Goal: Information Seeking & Learning: Learn about a topic

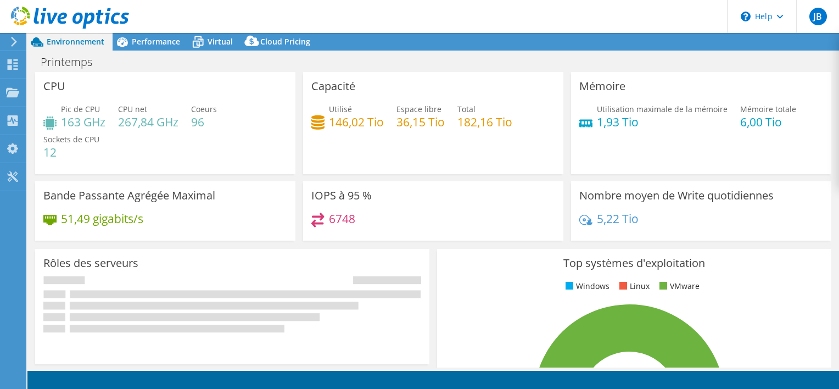
select select "EUFrankfurt"
select select "USD"
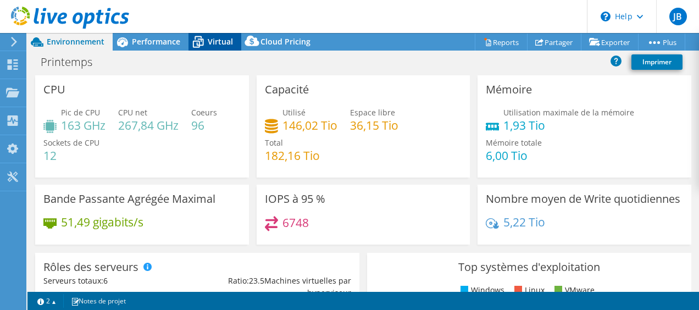
click at [209, 39] on span "Virtual" at bounding box center [220, 41] width 25 height 10
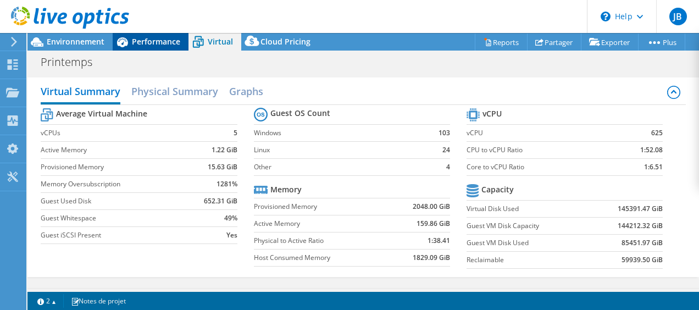
click at [148, 38] on span "Performance" at bounding box center [156, 41] width 48 height 10
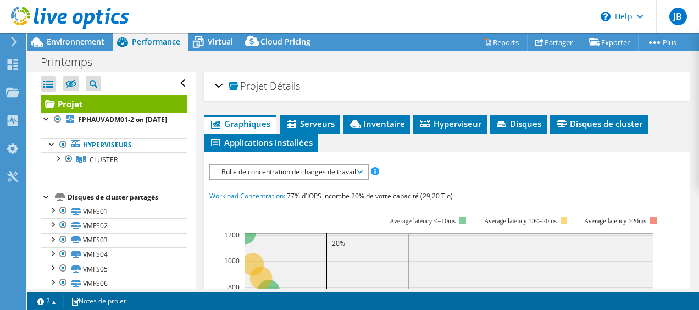
click at [304, 170] on span "Bulle de concentration de charges de travail" at bounding box center [289, 171] width 146 height 13
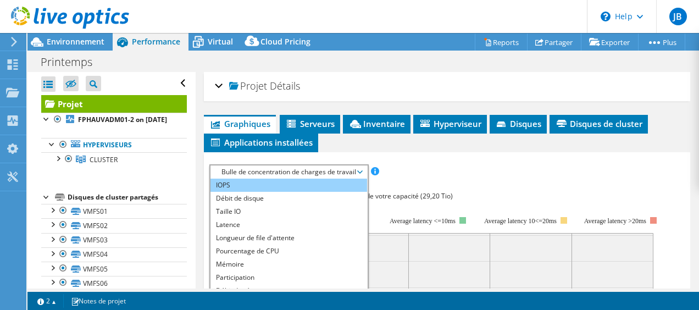
click at [234, 183] on li "IOPS" at bounding box center [288, 184] width 157 height 13
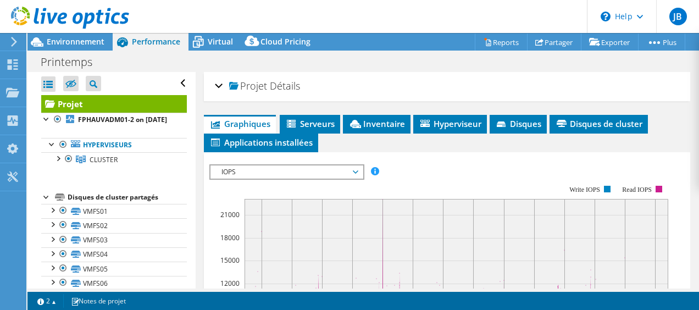
click at [291, 173] on span "IOPS" at bounding box center [286, 171] width 141 height 13
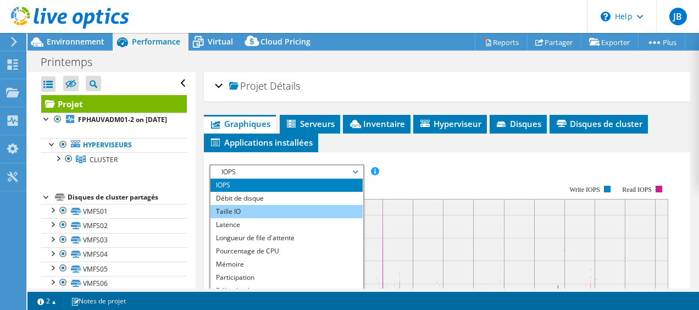
click at [248, 205] on li "Taille IO" at bounding box center [286, 211] width 152 height 13
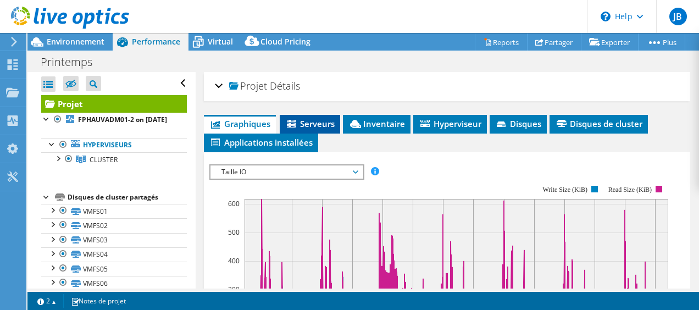
click at [321, 120] on span "Serveurs" at bounding box center [309, 123] width 49 height 11
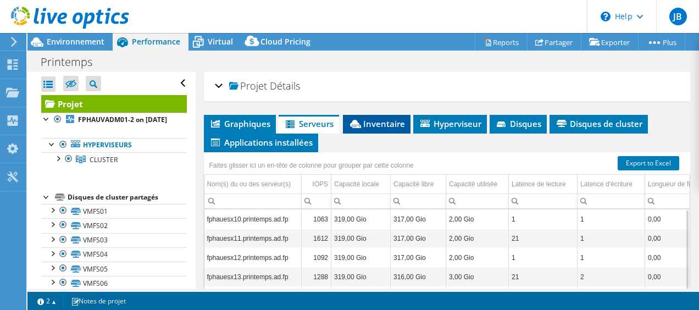
click at [377, 127] on span "Inventaire" at bounding box center [376, 123] width 57 height 11
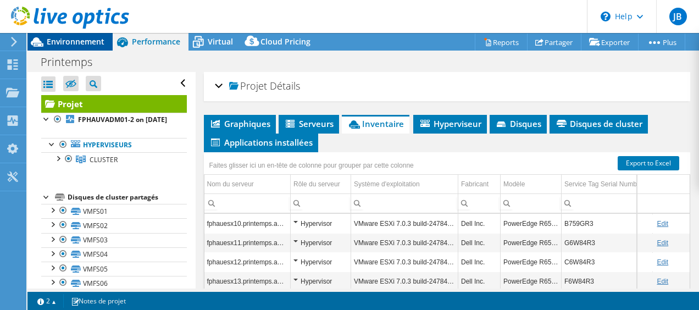
click at [81, 41] on span "Environnement" at bounding box center [76, 41] width 58 height 10
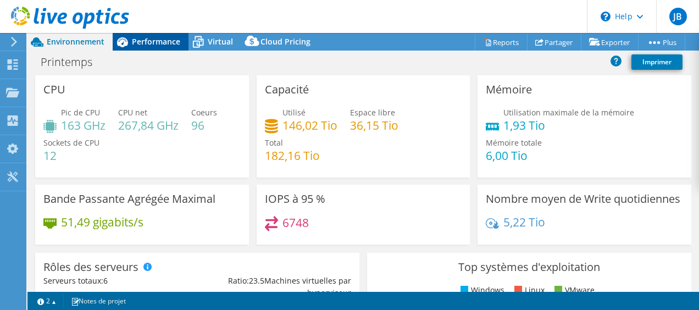
click at [139, 44] on span "Performance" at bounding box center [156, 41] width 48 height 10
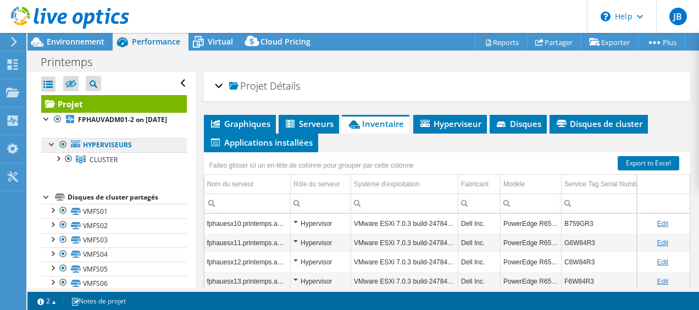
click at [109, 152] on link "Hyperviseurs" at bounding box center [114, 145] width 146 height 14
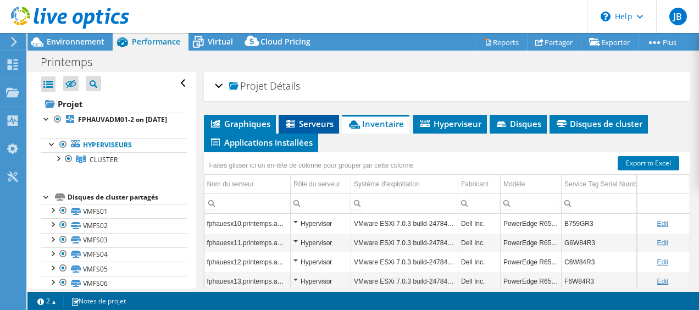
click at [303, 115] on li "Serveurs" at bounding box center [308, 124] width 60 height 19
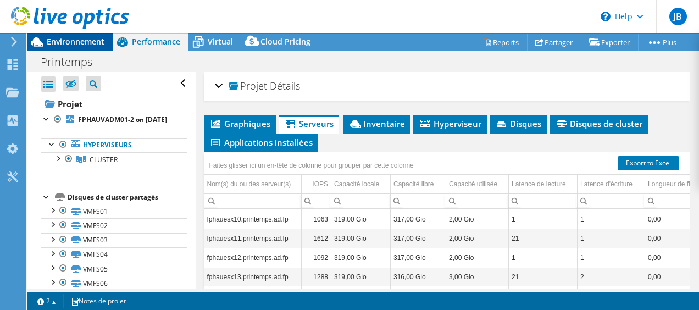
click at [76, 38] on span "Environnement" at bounding box center [76, 41] width 58 height 10
